Goal: Information Seeking & Learning: Learn about a topic

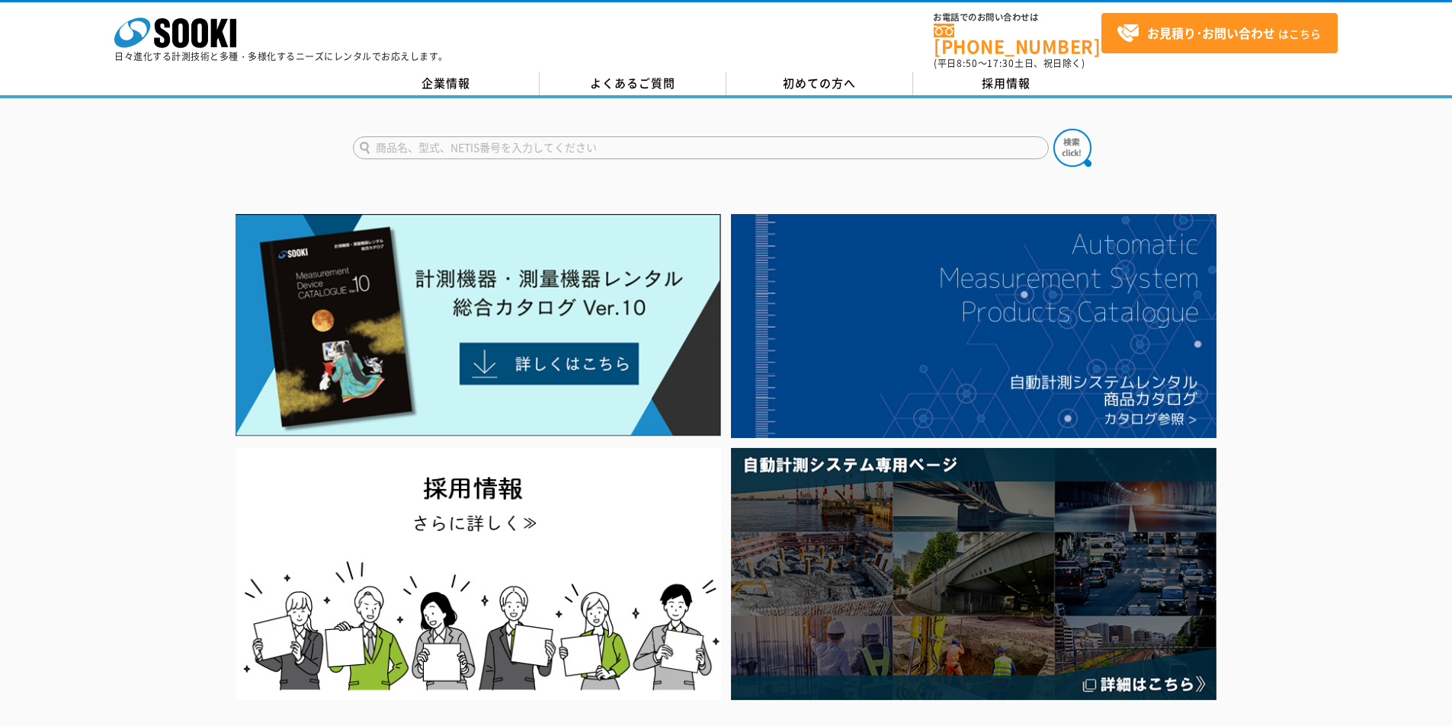
click at [639, 142] on input "text" at bounding box center [701, 147] width 696 height 23
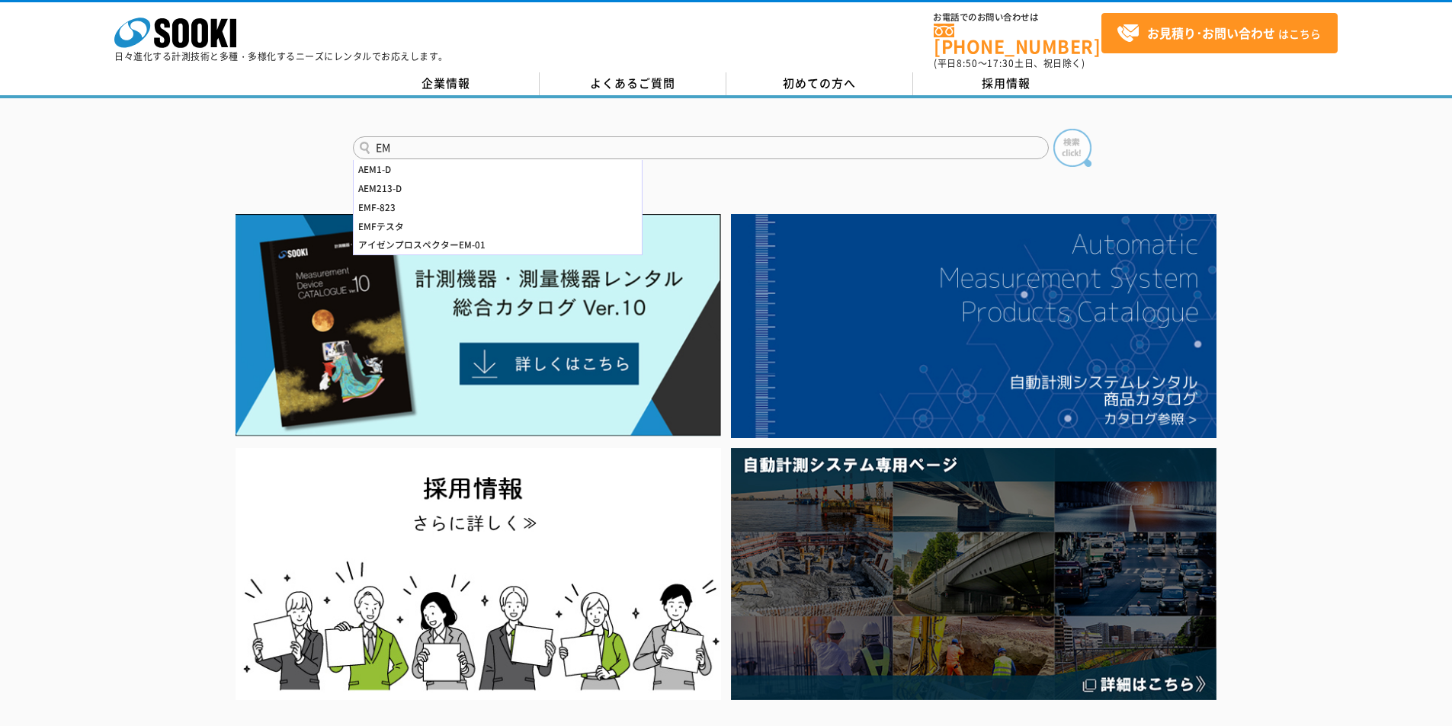
type input "EM"
click at [1062, 129] on img at bounding box center [1072, 148] width 38 height 38
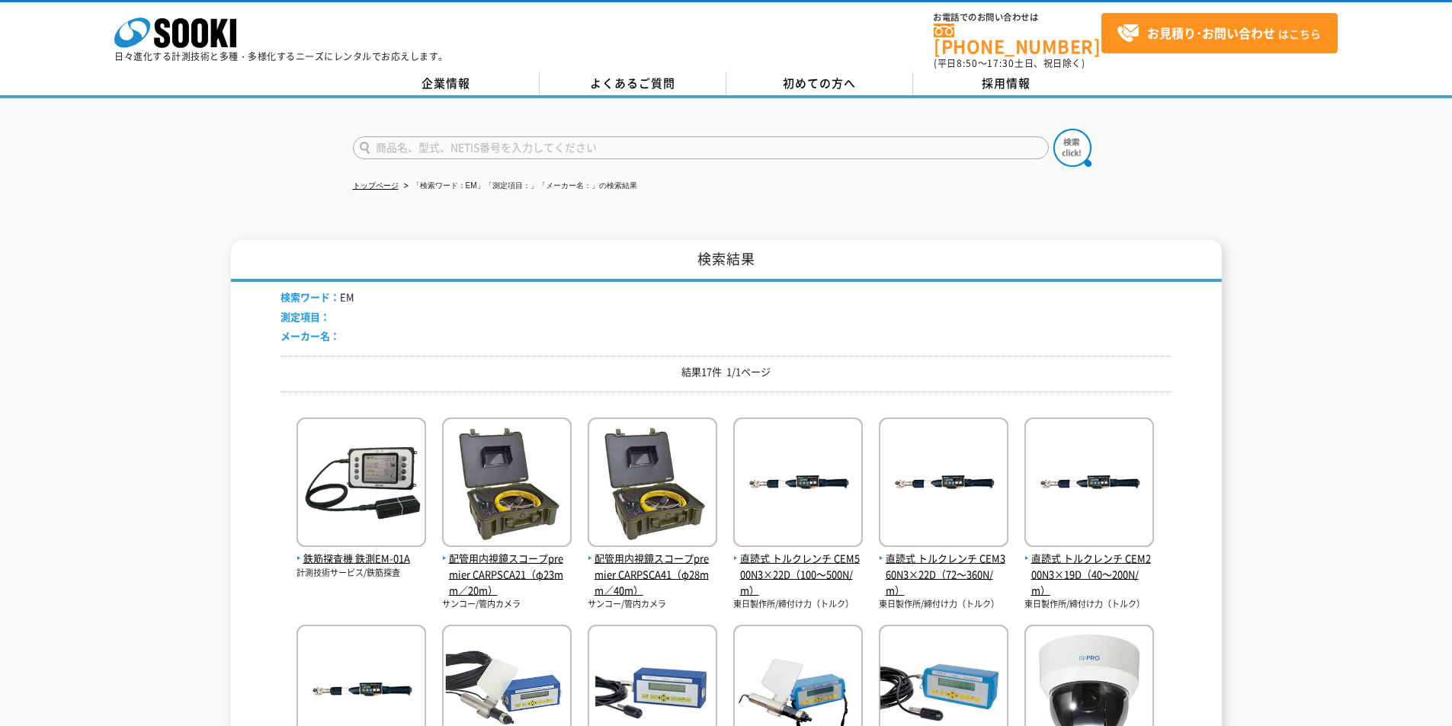
scroll to position [305, 0]
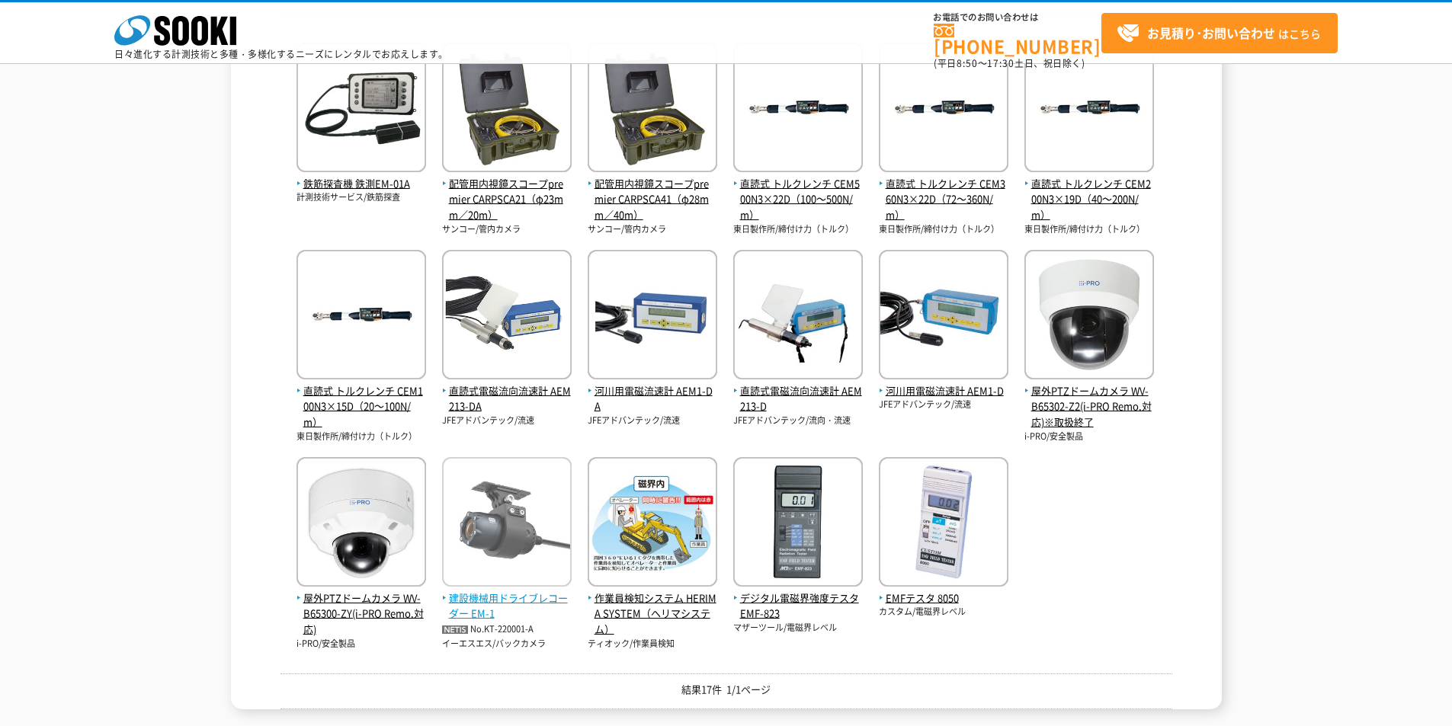
click at [515, 541] on img at bounding box center [507, 523] width 130 height 133
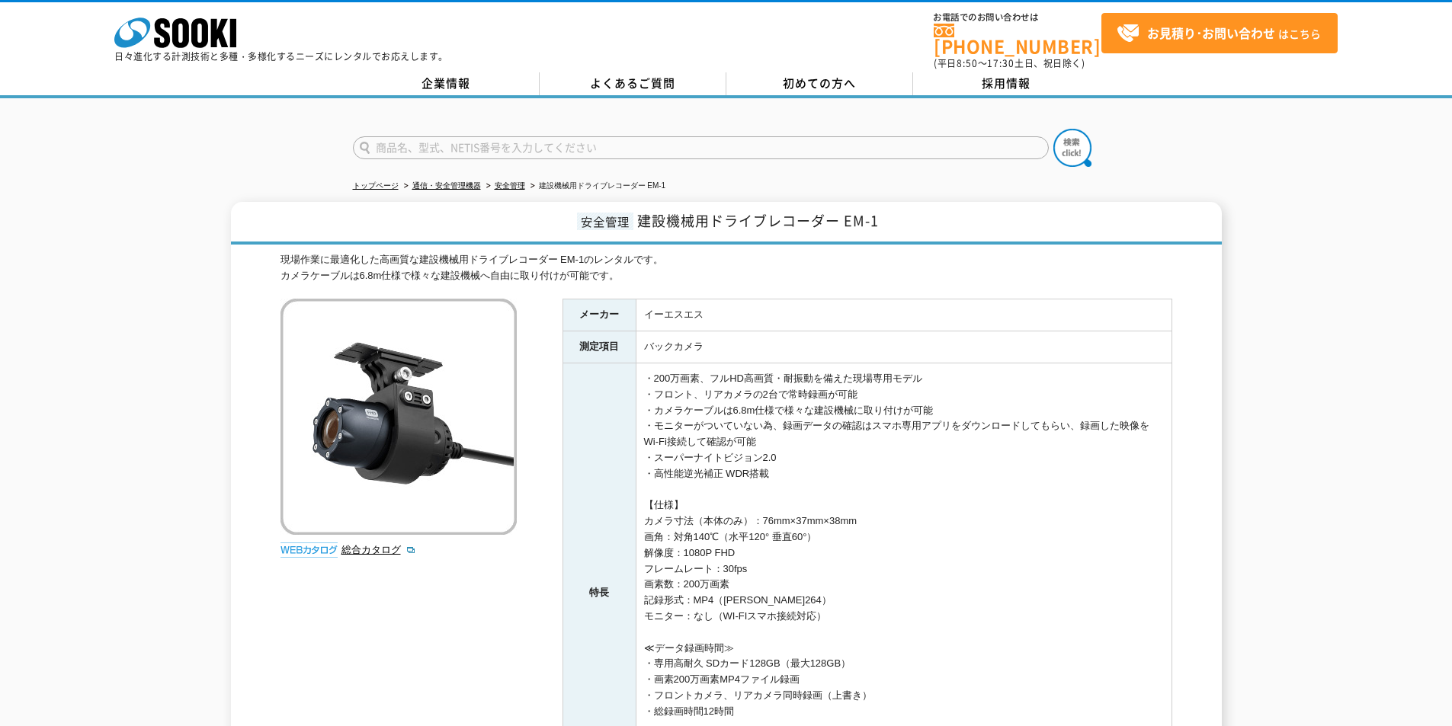
scroll to position [380, 0]
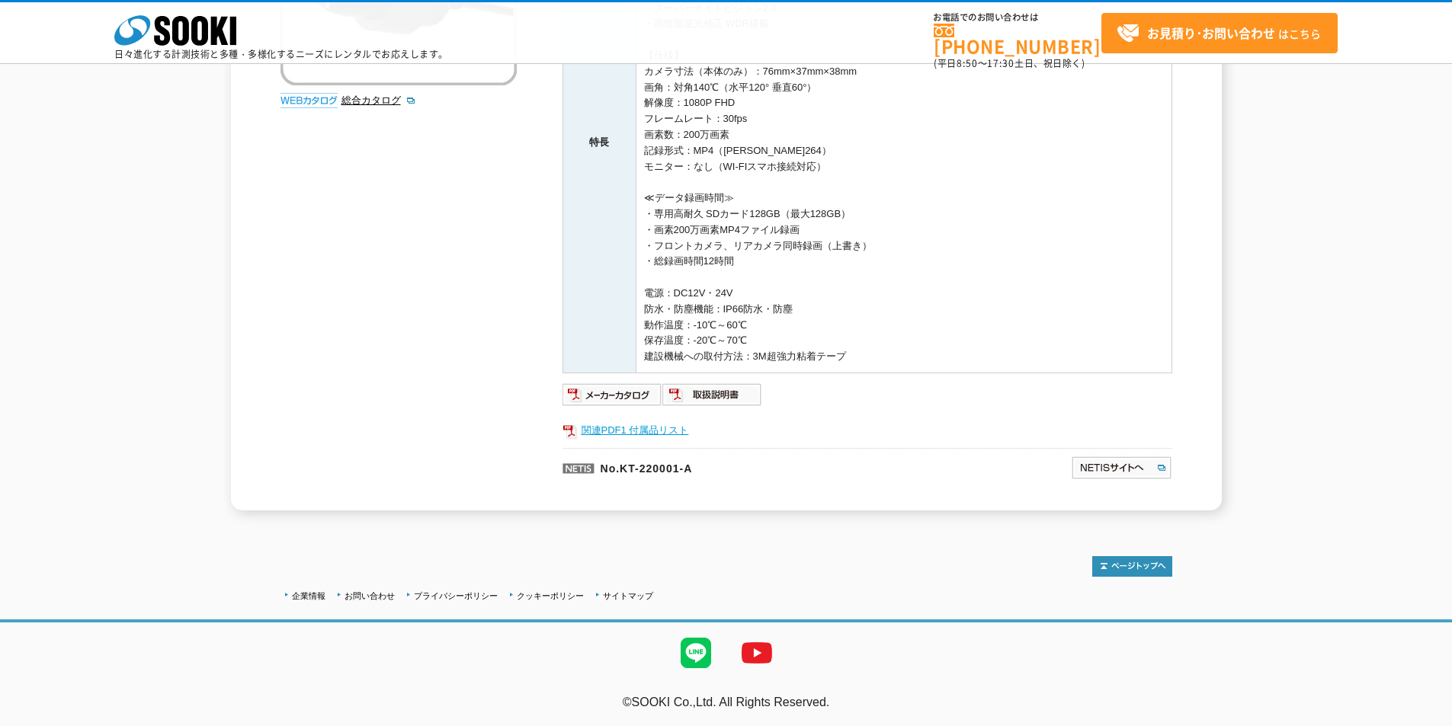
click at [632, 427] on link "関連PDF1 付属品リスト" at bounding box center [867, 431] width 610 height 20
click at [745, 384] on img at bounding box center [712, 395] width 100 height 24
click at [207, 37] on icon at bounding box center [199, 31] width 17 height 30
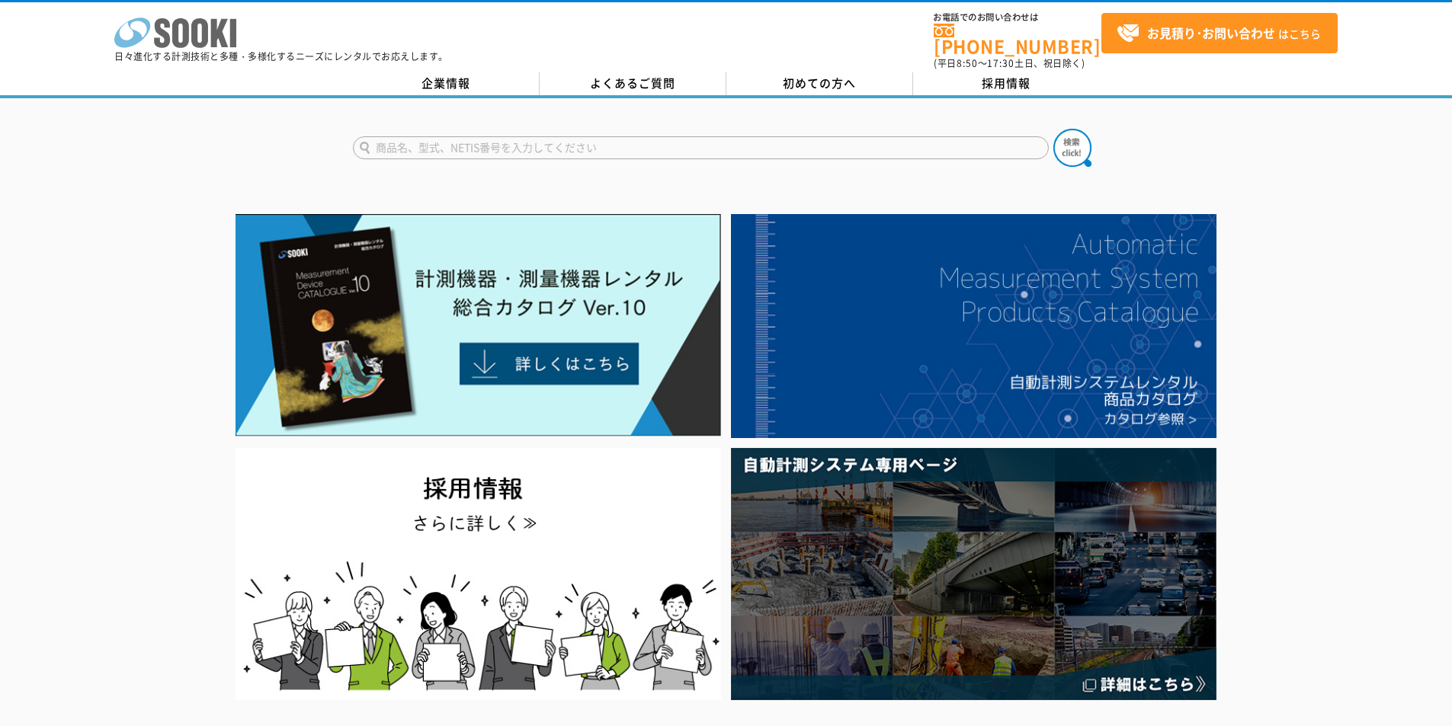
click at [221, 36] on polygon at bounding box center [220, 33] width 18 height 28
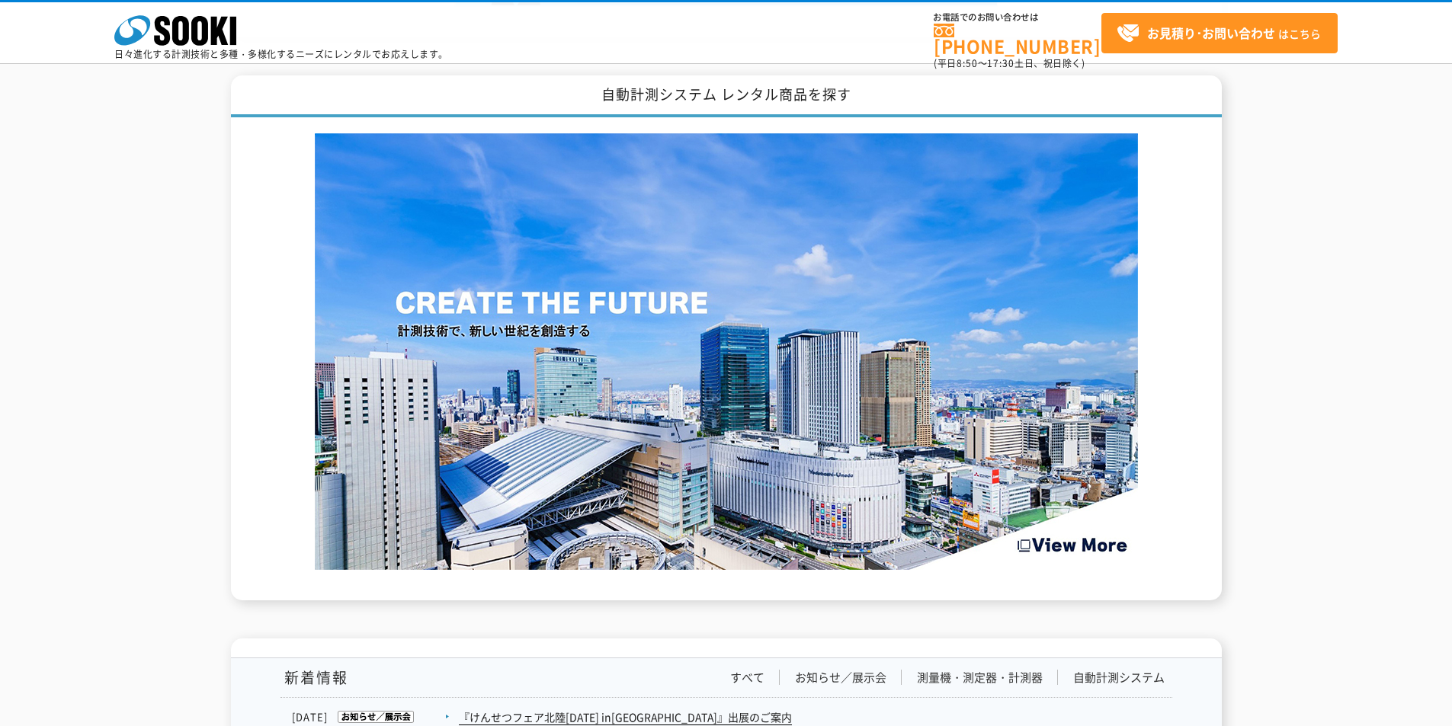
scroll to position [2033, 0]
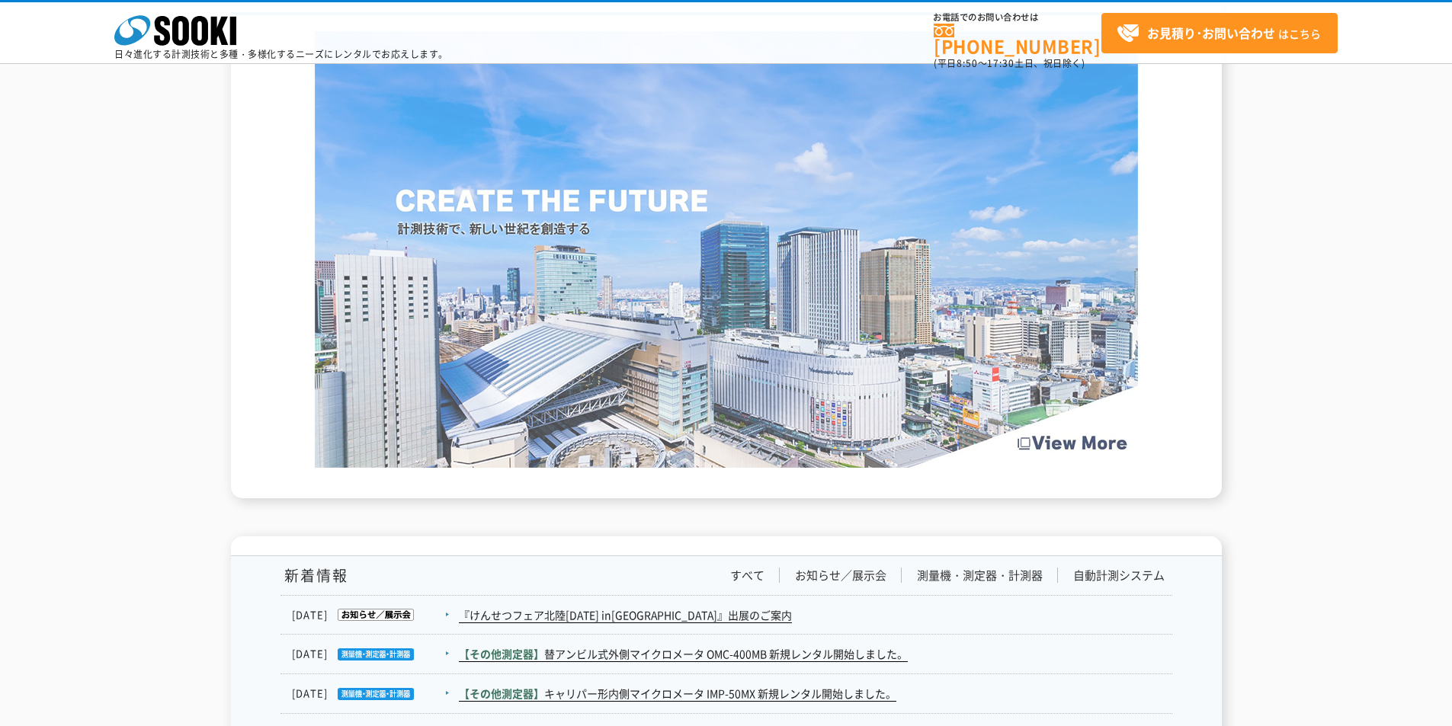
click at [972, 398] on img at bounding box center [726, 249] width 823 height 437
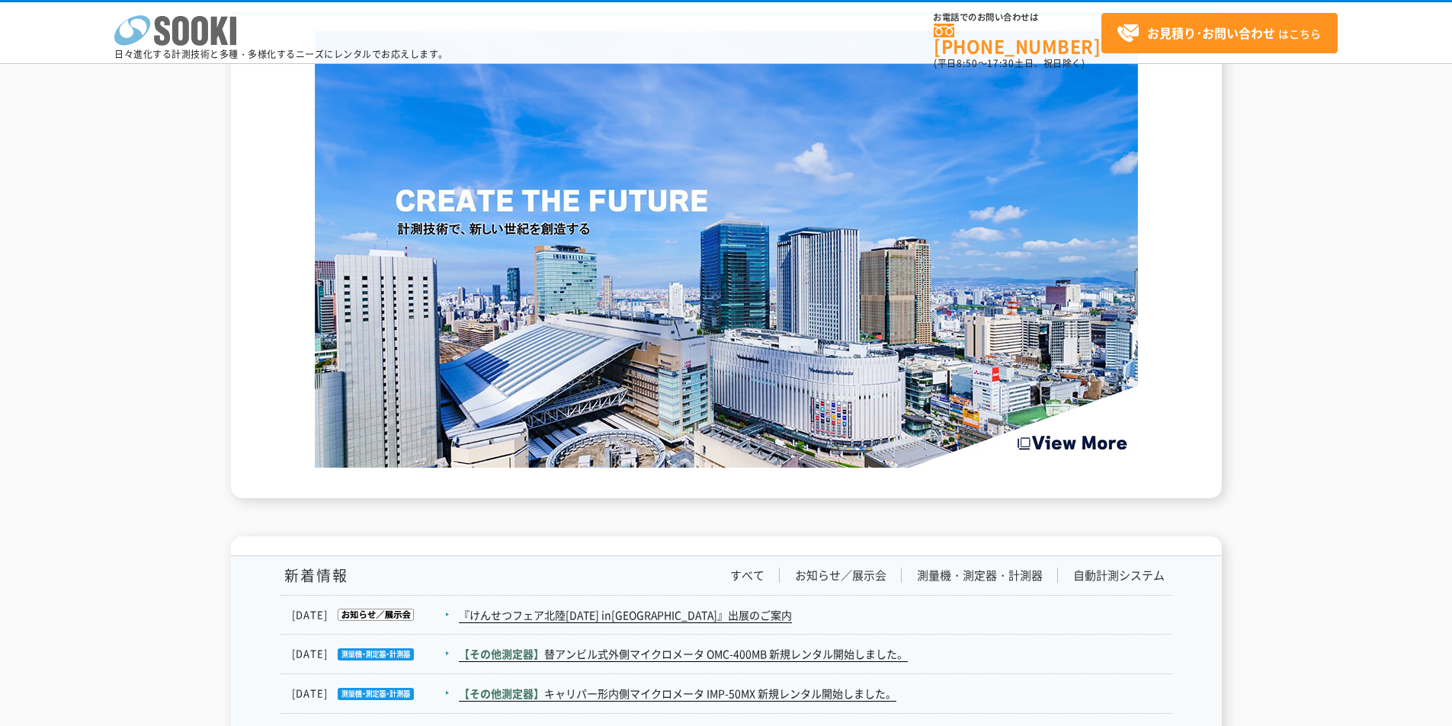
click at [189, 30] on icon "株式会社 ソーキ" at bounding box center [175, 30] width 122 height 30
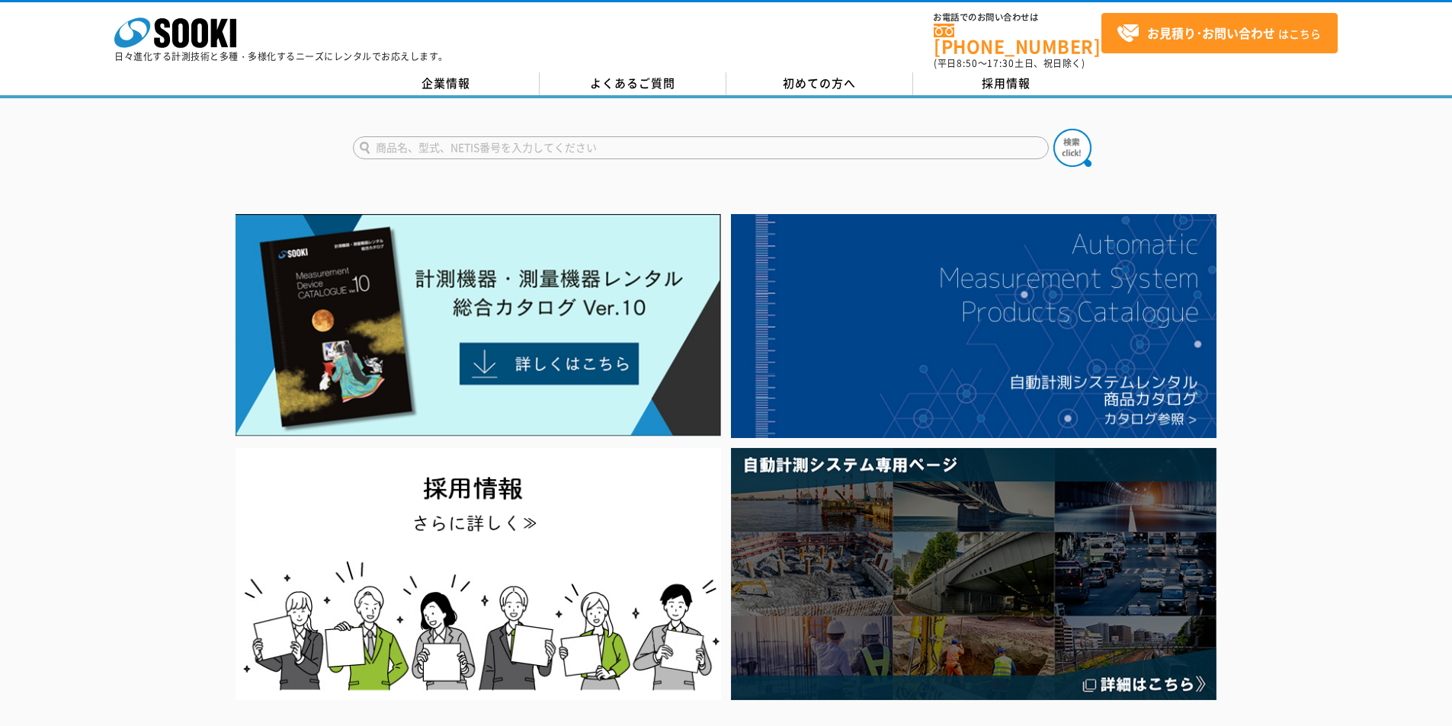
click at [674, 136] on input "text" at bounding box center [701, 147] width 696 height 23
type input "VXD"
click at [1078, 136] on img at bounding box center [1072, 148] width 38 height 38
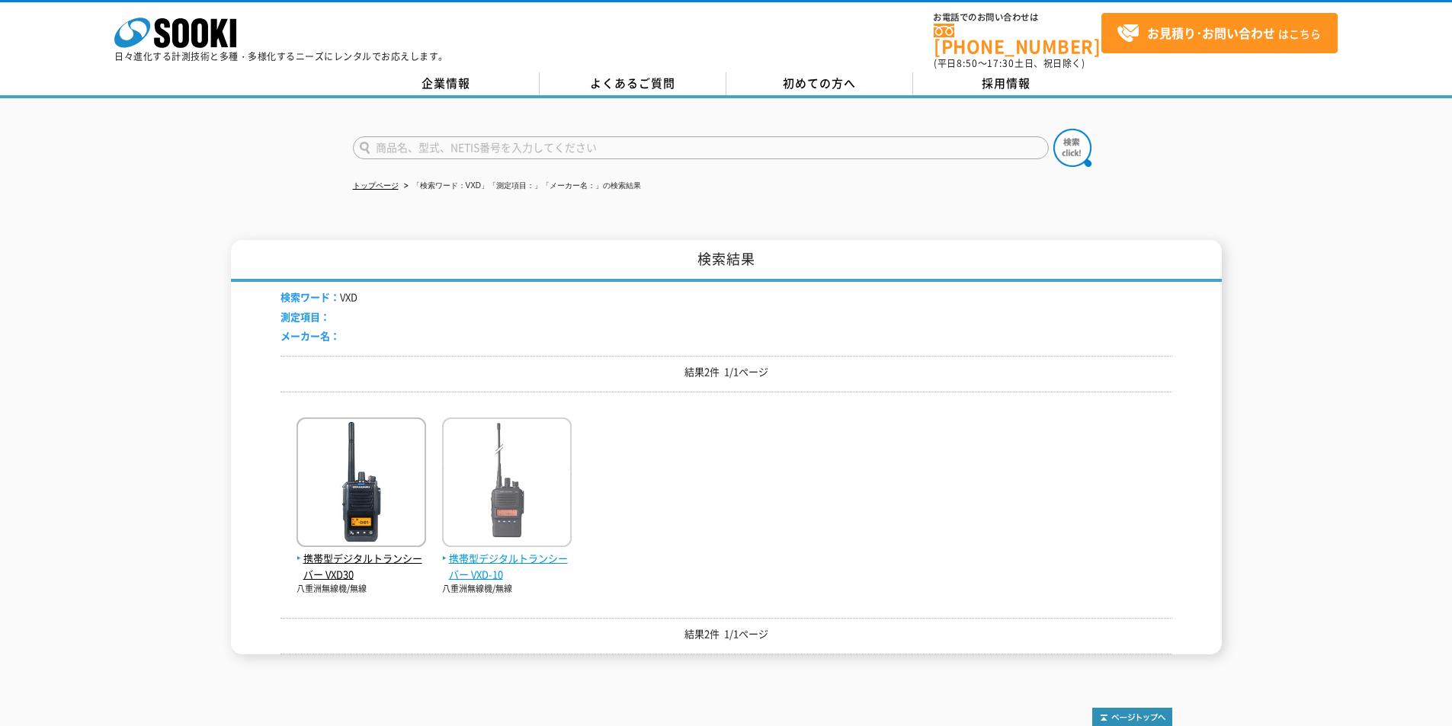
click at [499, 551] on span "携帯型デジタルトランシーバー VXD-10" at bounding box center [507, 567] width 130 height 32
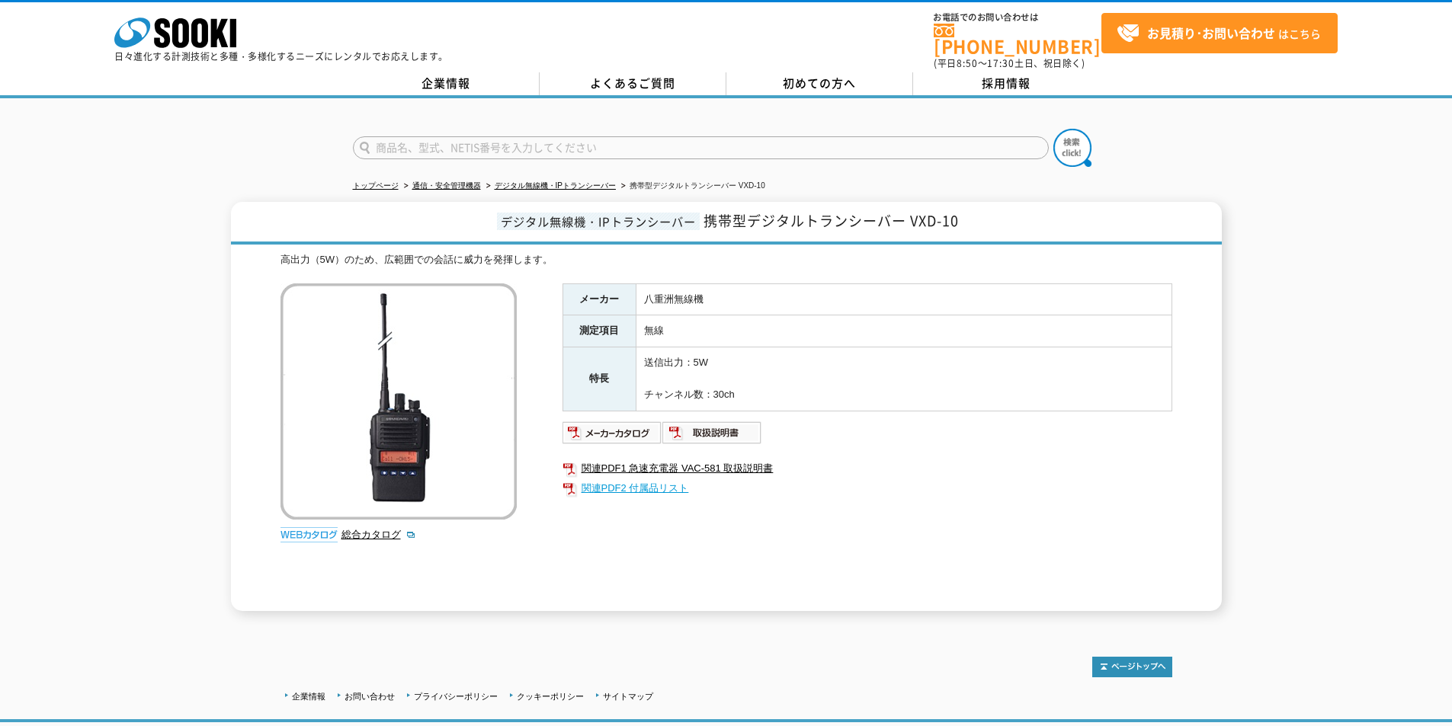
click at [651, 481] on link "関連PDF2 付属品リスト" at bounding box center [867, 489] width 610 height 20
click at [591, 424] on img at bounding box center [612, 433] width 100 height 24
click at [727, 421] on img at bounding box center [712, 433] width 100 height 24
click at [160, 34] on icon at bounding box center [162, 33] width 16 height 30
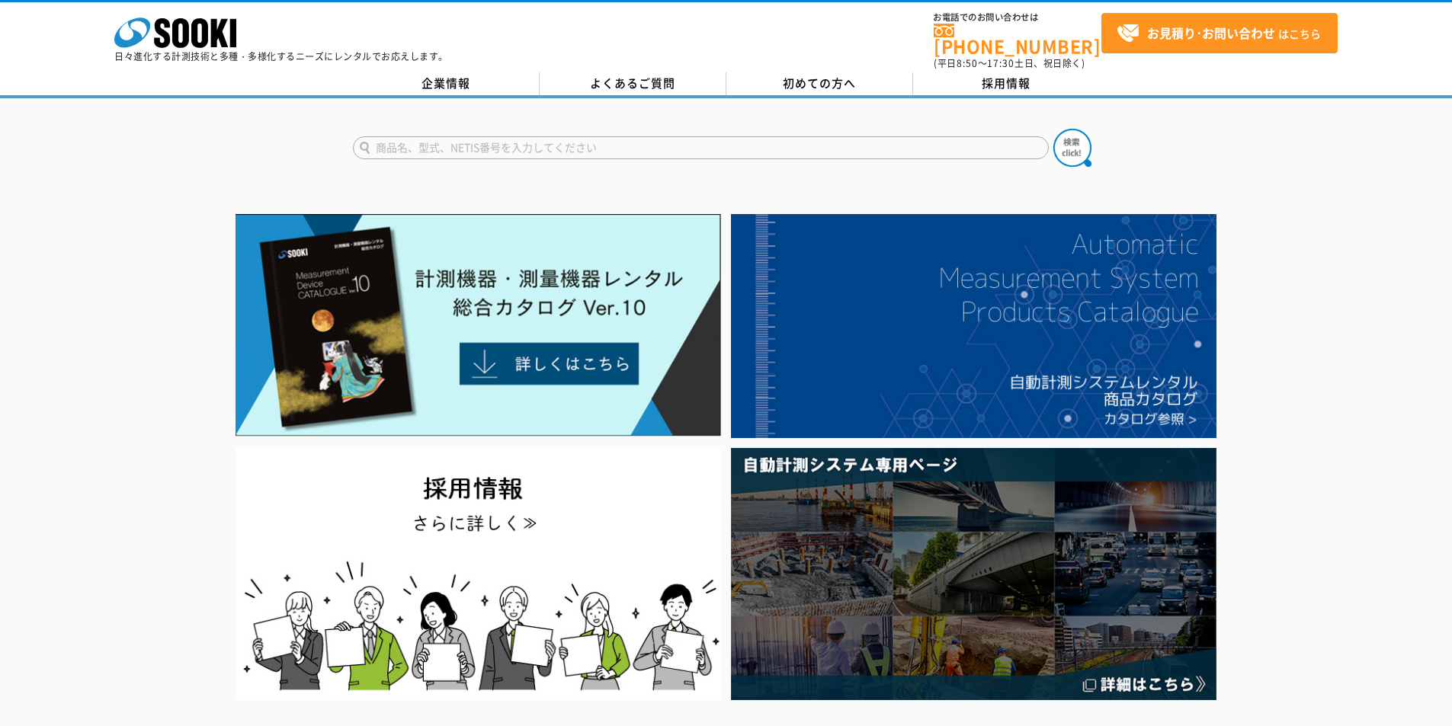
click at [617, 136] on input "text" at bounding box center [701, 147] width 696 height 23
type input "キャスポル"
click at [574, 160] on div "キャスポル" at bounding box center [498, 169] width 288 height 19
click at [1084, 139] on img at bounding box center [1072, 148] width 38 height 38
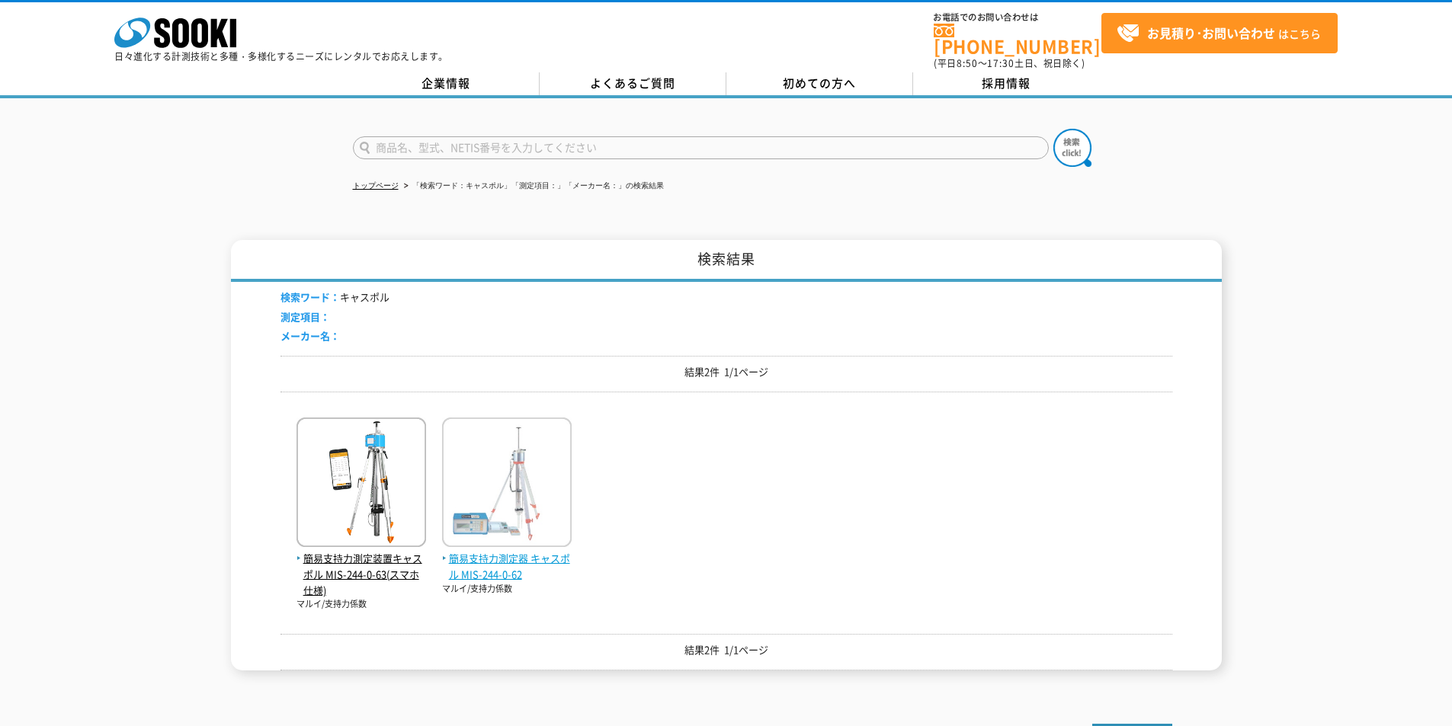
click at [507, 554] on span "簡易支持力測定器 キャスポル MIS-244-0-62" at bounding box center [507, 567] width 130 height 32
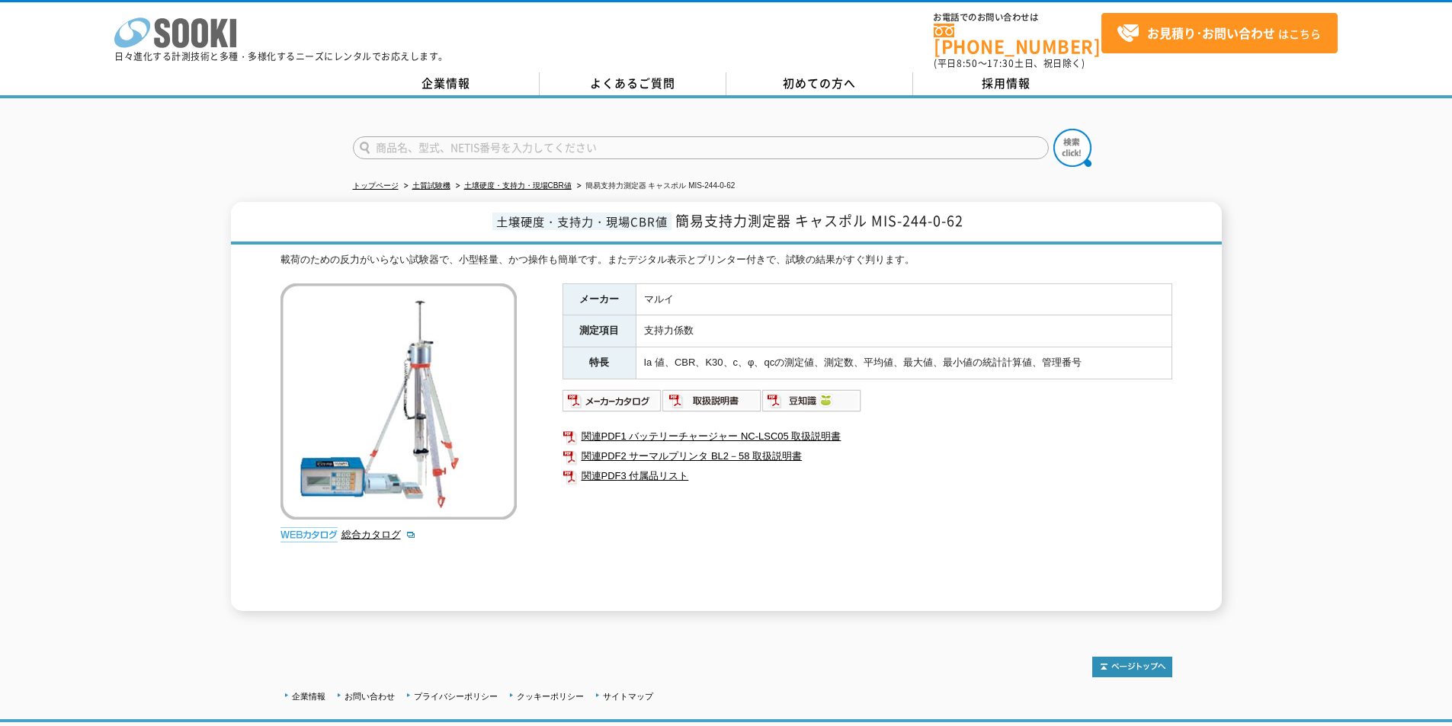
click at [201, 22] on icon at bounding box center [199, 33] width 17 height 30
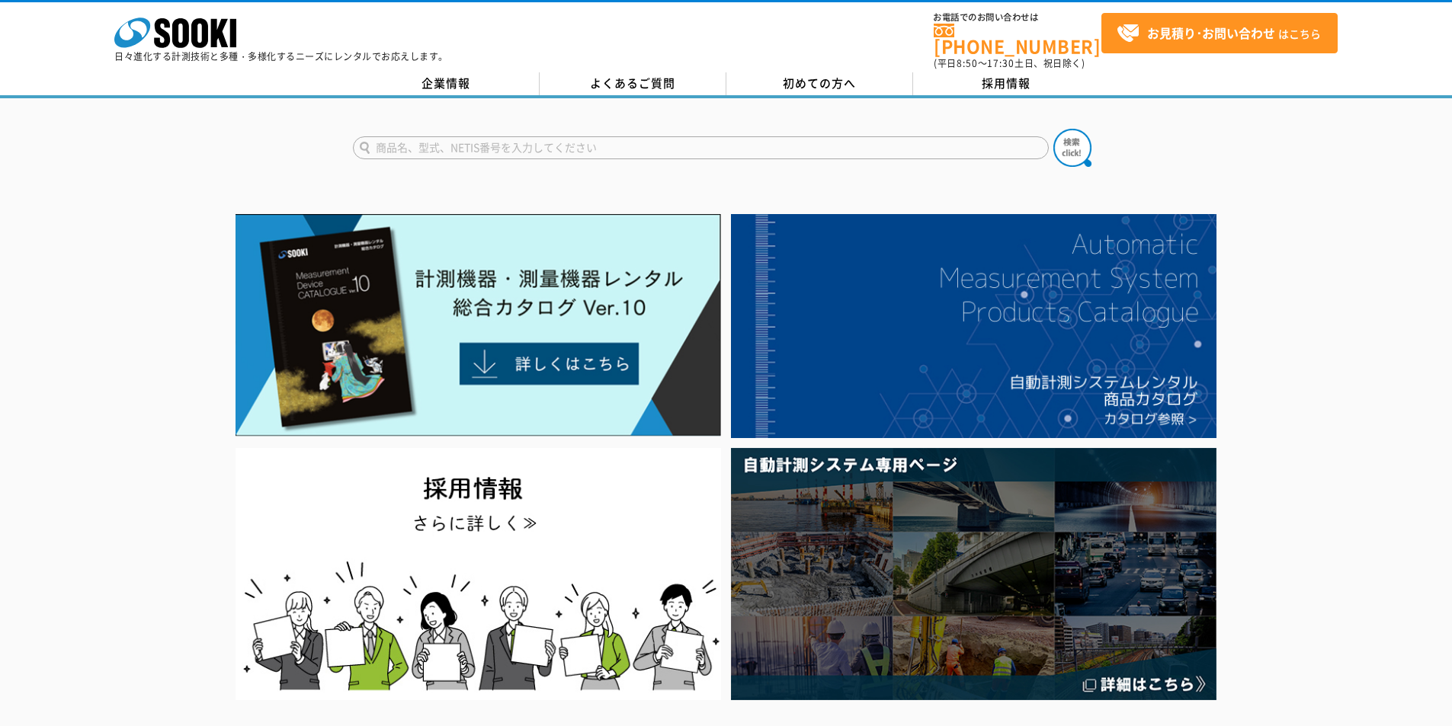
drag, startPoint x: 750, startPoint y: 133, endPoint x: 823, endPoint y: 174, distance: 83.9
click at [750, 136] on input "text" at bounding box center [701, 147] width 696 height 23
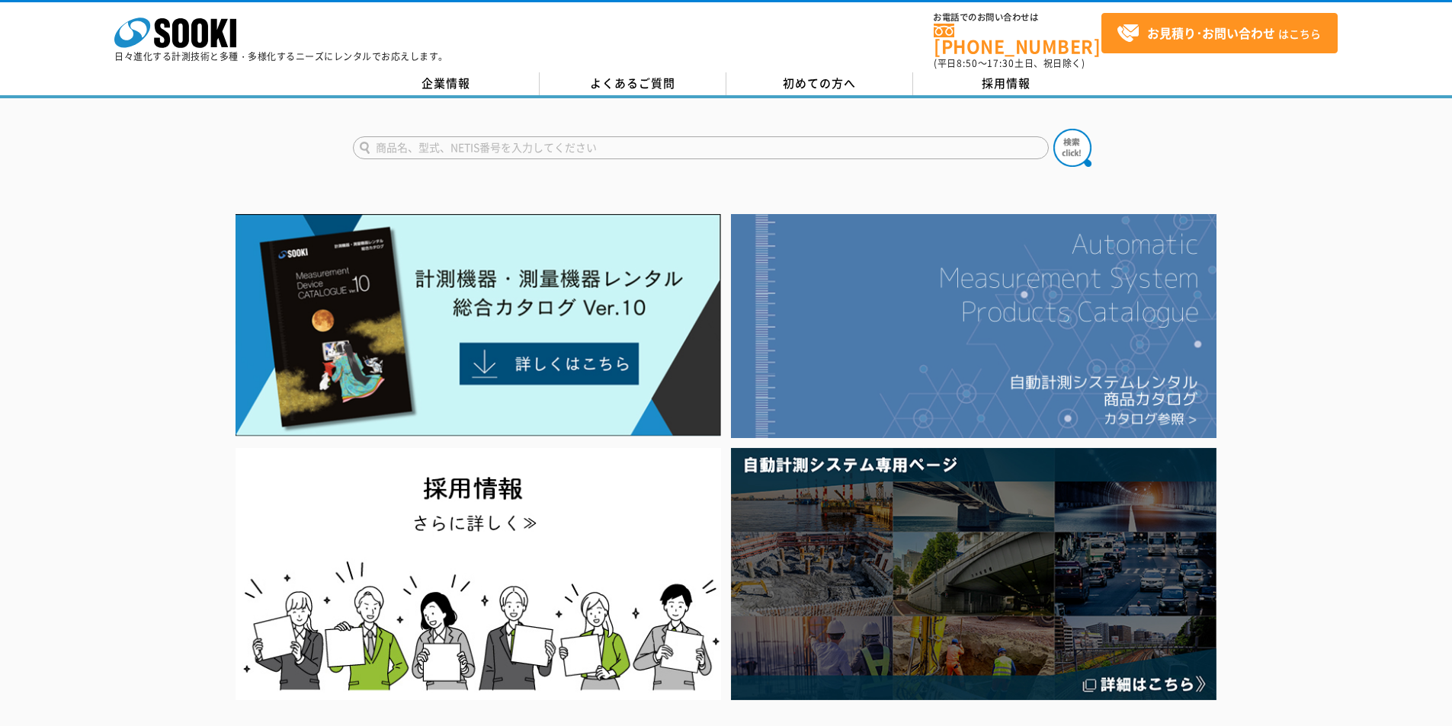
type input "お"
type input "IMP"
click at [1053, 129] on button at bounding box center [1072, 148] width 38 height 38
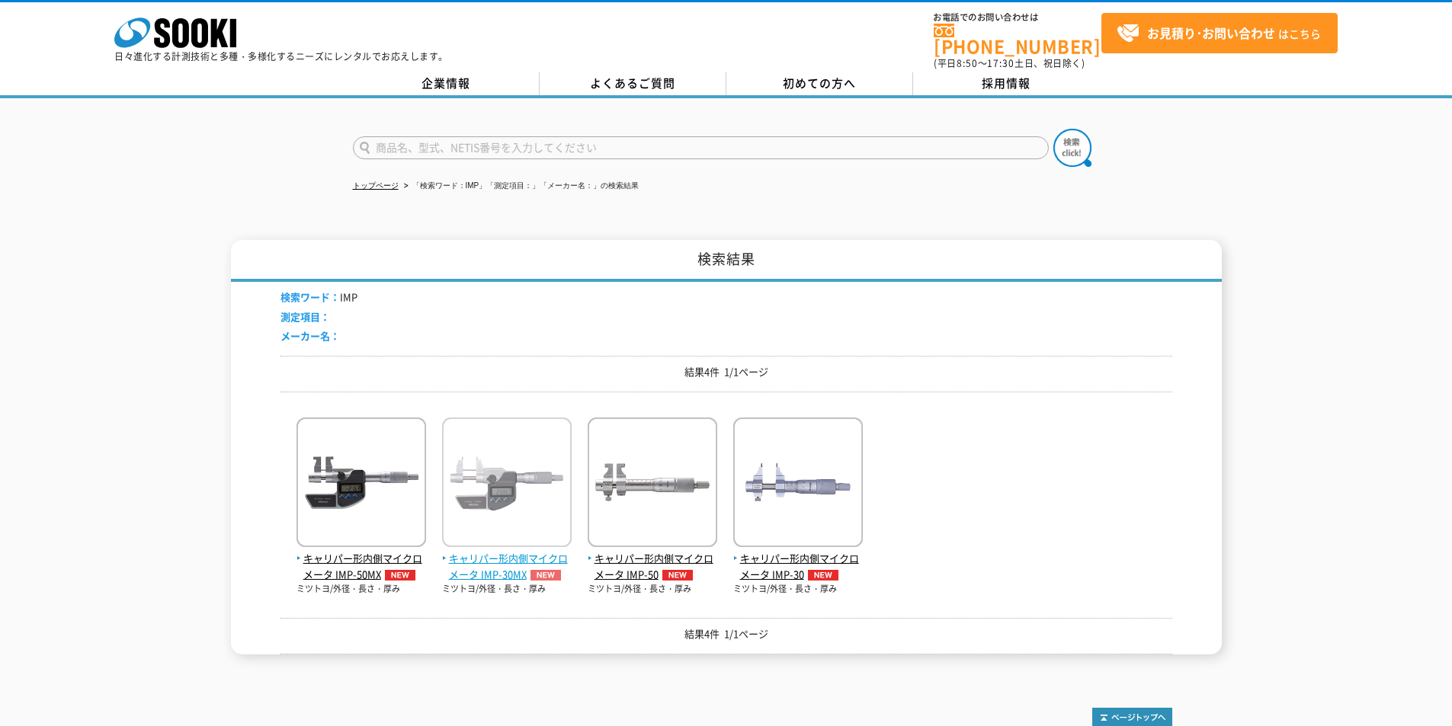
click at [474, 553] on span "キャリパー形内側マイクロメータ IMP-30MX" at bounding box center [507, 567] width 130 height 32
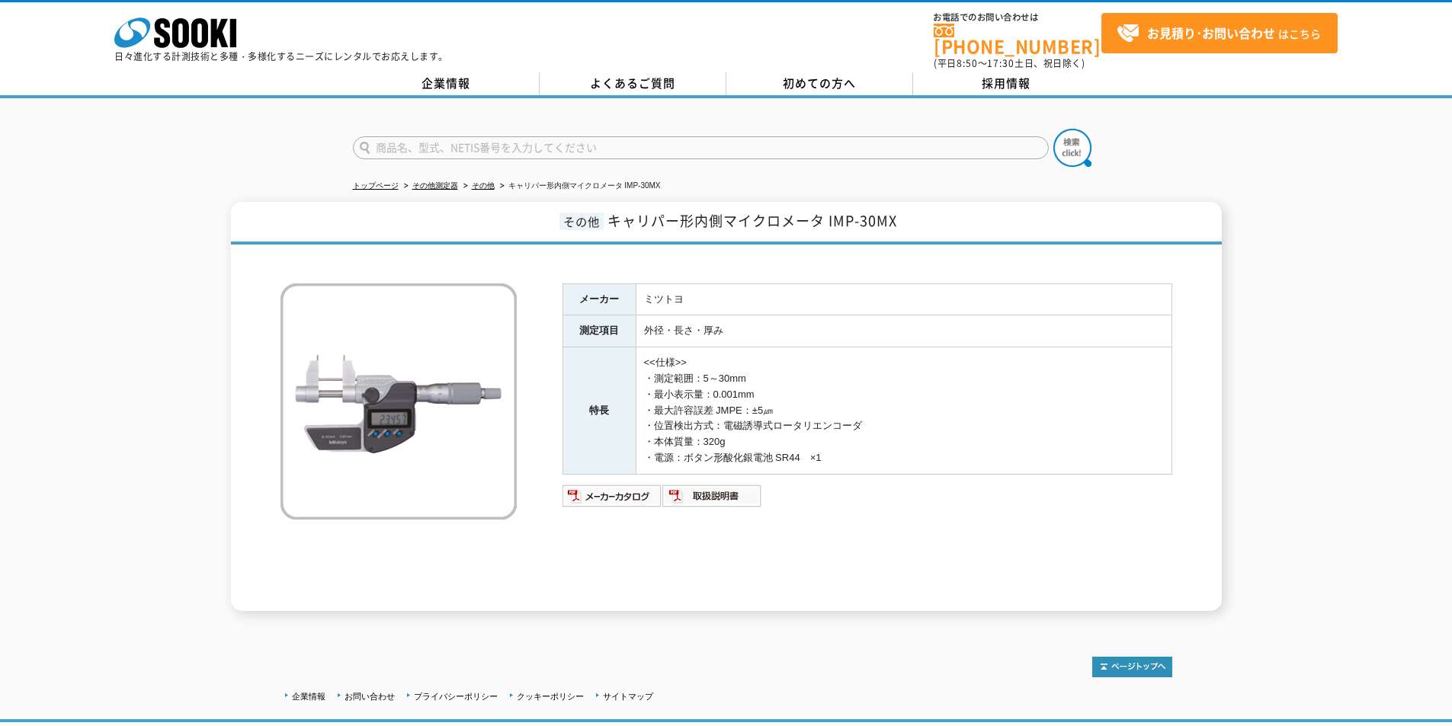
click at [664, 136] on input "text" at bounding box center [701, 147] width 696 height 23
type input "OMC"
click at [1053, 129] on button at bounding box center [1072, 148] width 38 height 38
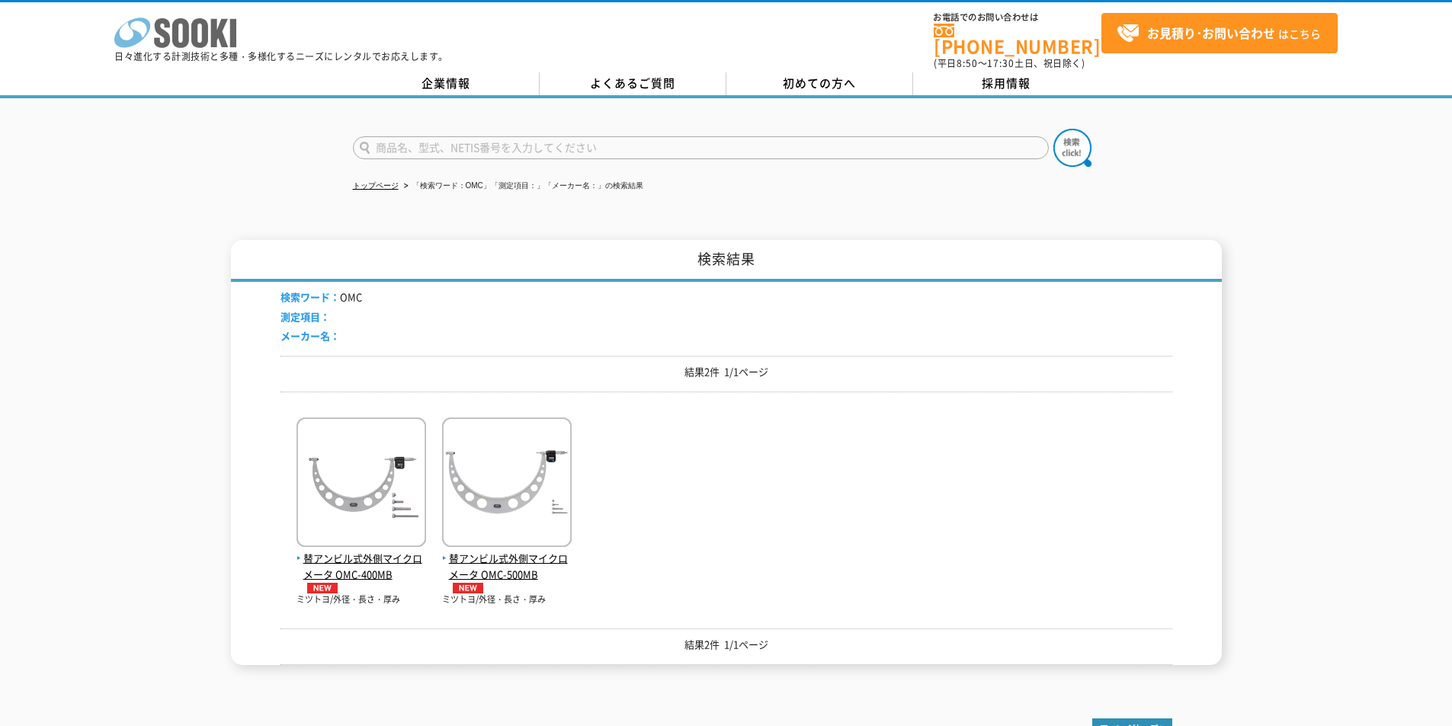
click at [201, 28] on icon "株式会社 ソーキ" at bounding box center [175, 33] width 122 height 30
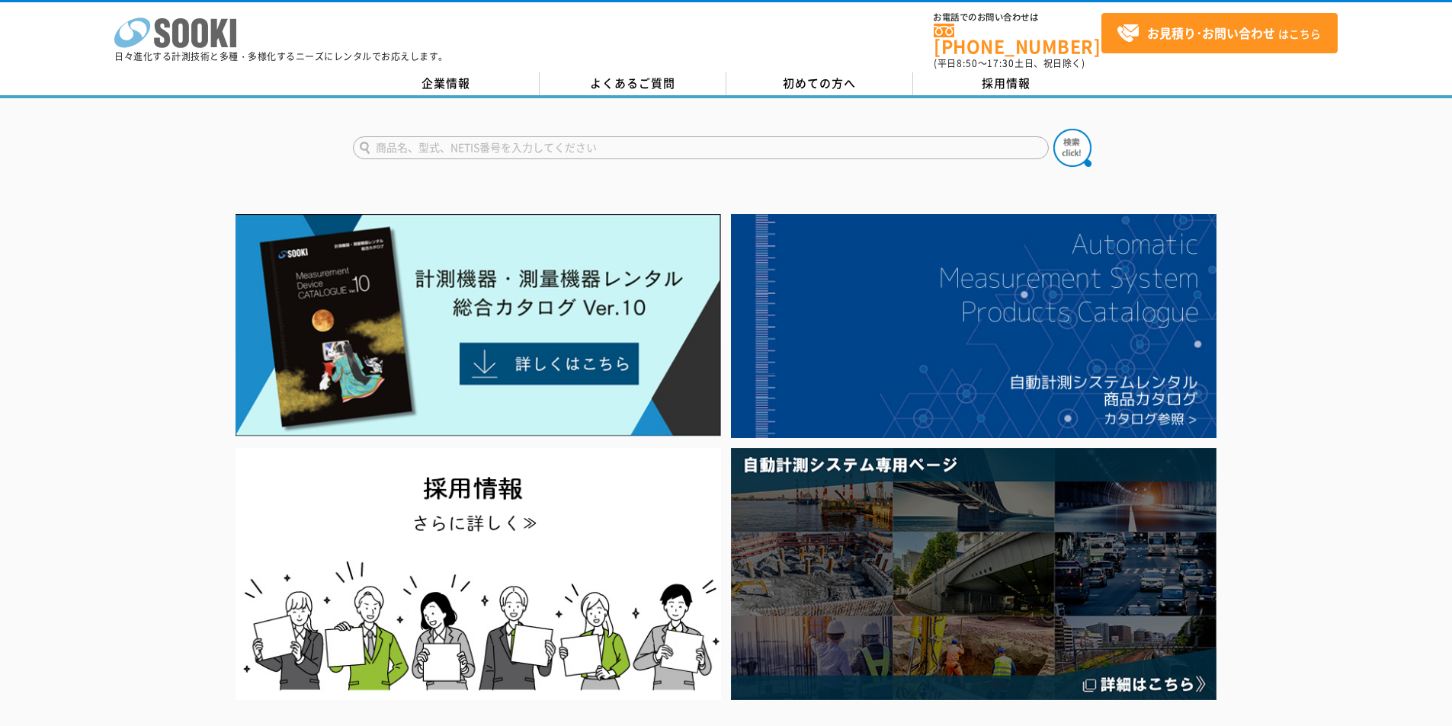
click at [191, 27] on icon "株式会社 ソーキ" at bounding box center [175, 33] width 122 height 30
